Goal: Obtain resource: Download file/media

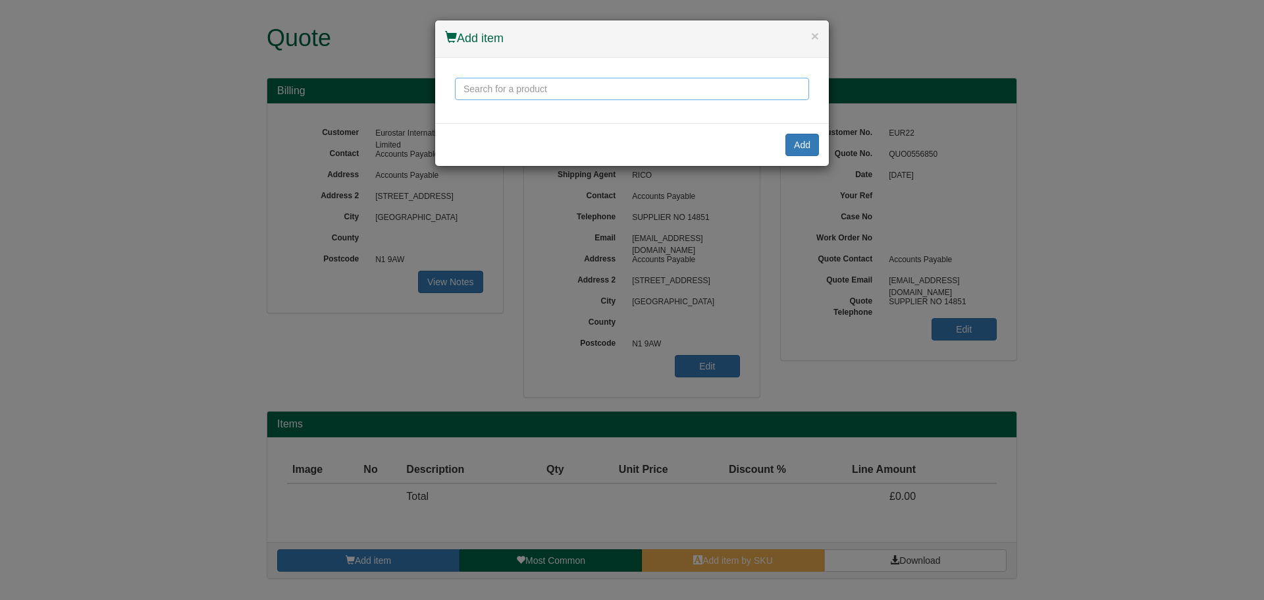
click at [582, 92] on input "text" at bounding box center [632, 89] width 354 height 22
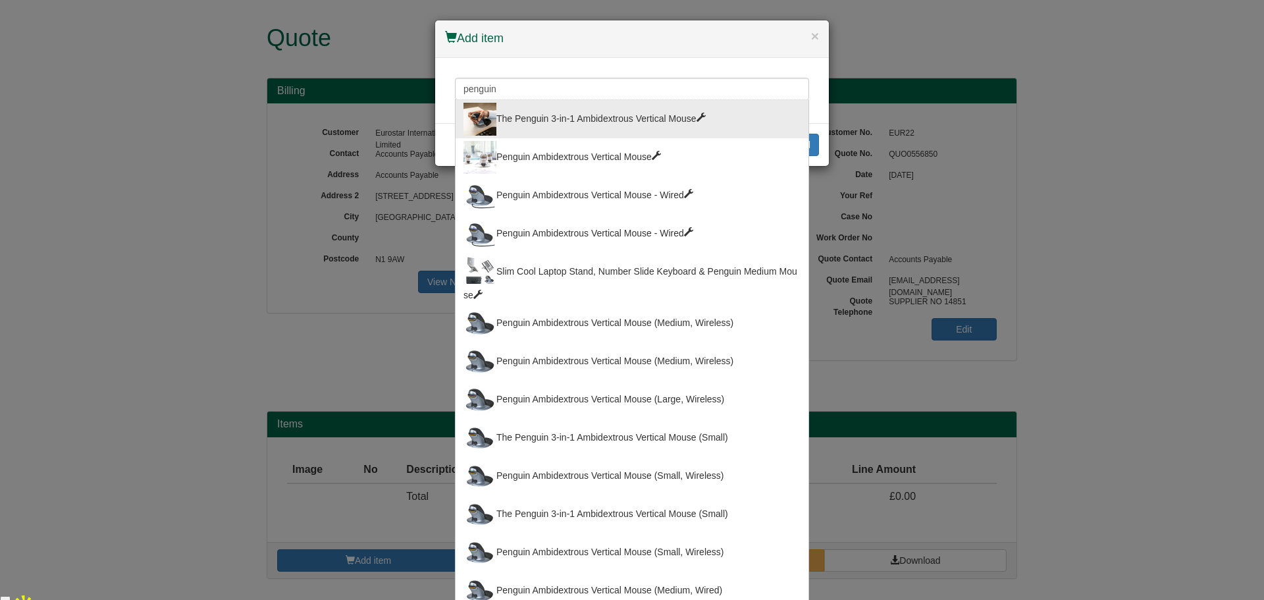
click at [605, 128] on div "The Penguin 3-in-1 Ambidextrous Vertical Mouse" at bounding box center [631, 119] width 337 height 33
type input "The Penguin 3-in-1 Ambidextrous Vertical Mouse"
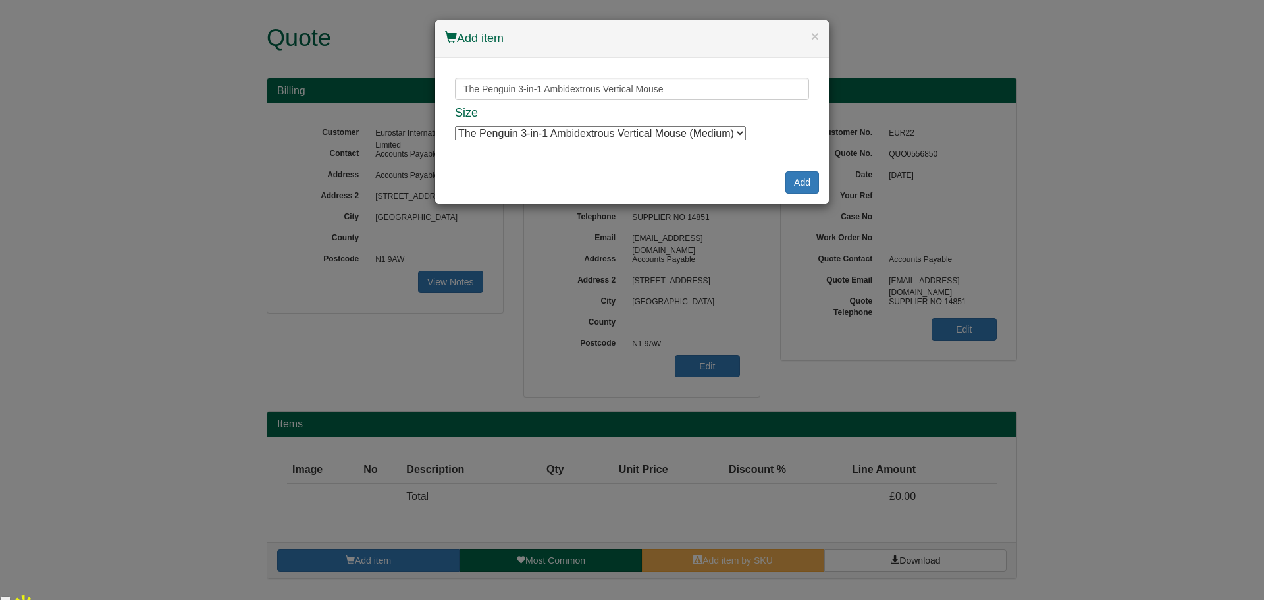
click at [610, 134] on select "The Penguin 3-in-1 Ambidextrous Vertical Mouse (Medium) The Penguin 3-in-1 Ambi…" at bounding box center [600, 133] width 291 height 14
select select "100106086"
click at [455, 126] on select "The Penguin 3-in-1 Ambidextrous Vertical Mouse (Medium) The Penguin 3-in-1 Ambi…" at bounding box center [600, 133] width 291 height 14
click at [806, 180] on button "Add" at bounding box center [802, 182] width 34 height 22
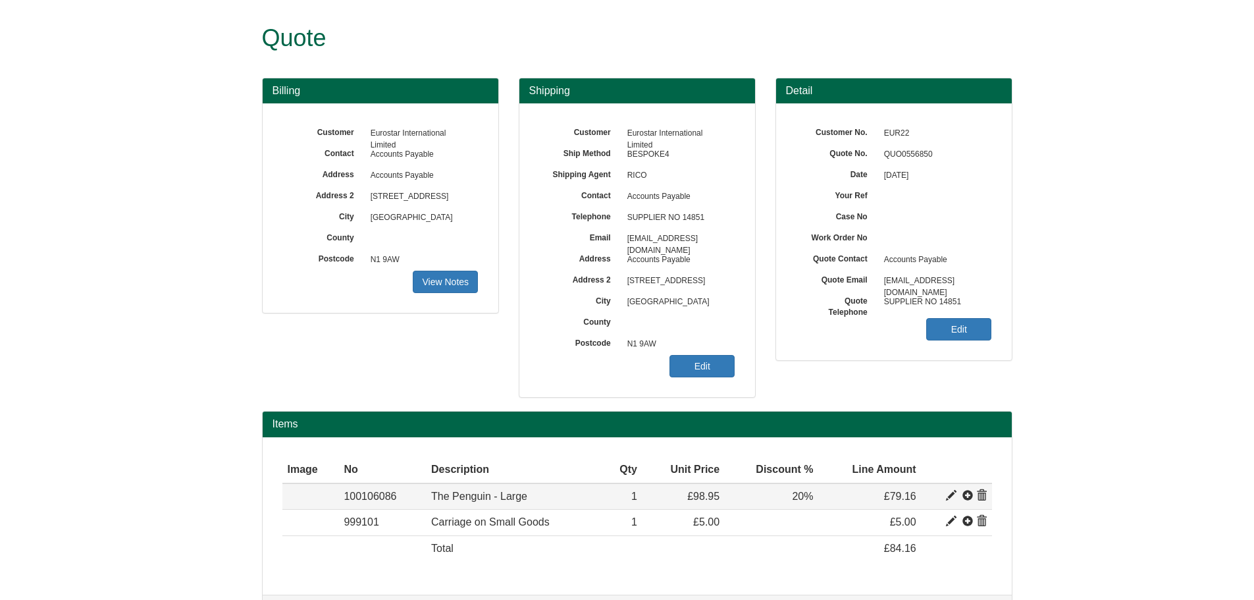
click at [371, 488] on td "100106086" at bounding box center [382, 496] width 88 height 26
copy td "100106086"
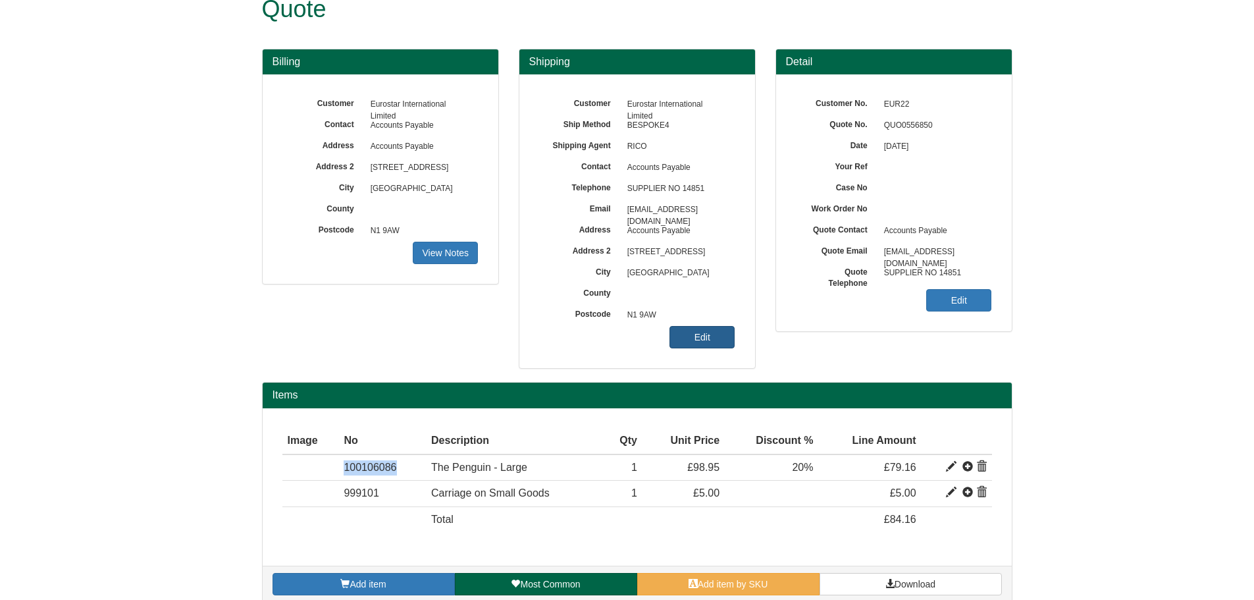
scroll to position [45, 0]
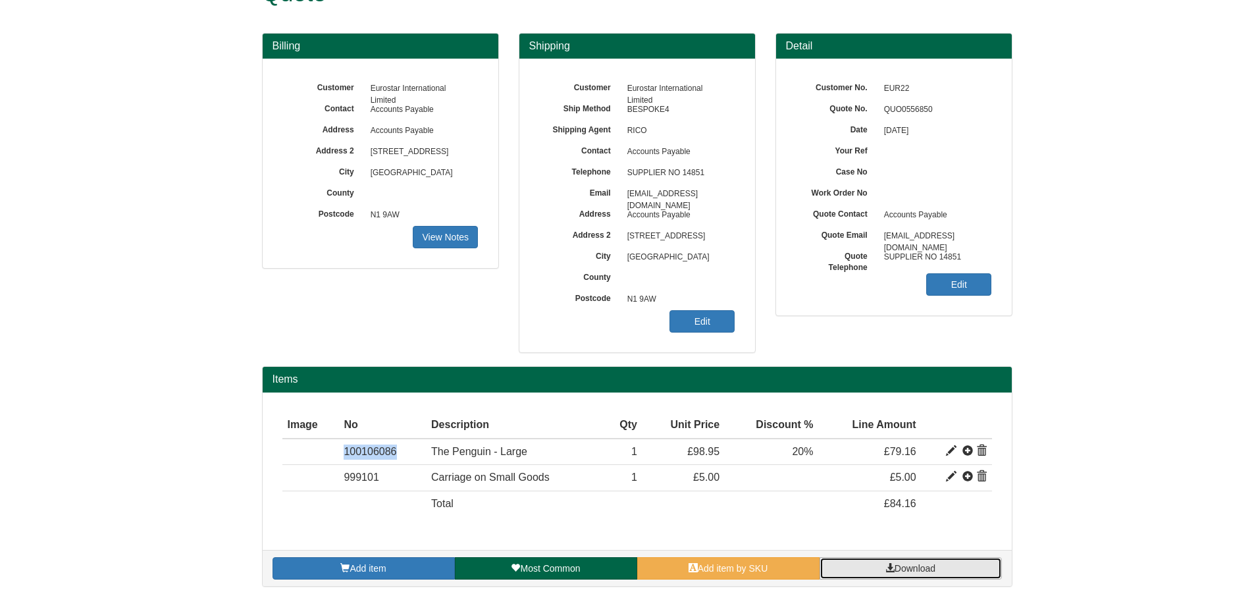
click at [881, 561] on link "Download" at bounding box center [910, 568] width 182 height 22
